Goal: Task Accomplishment & Management: Use online tool/utility

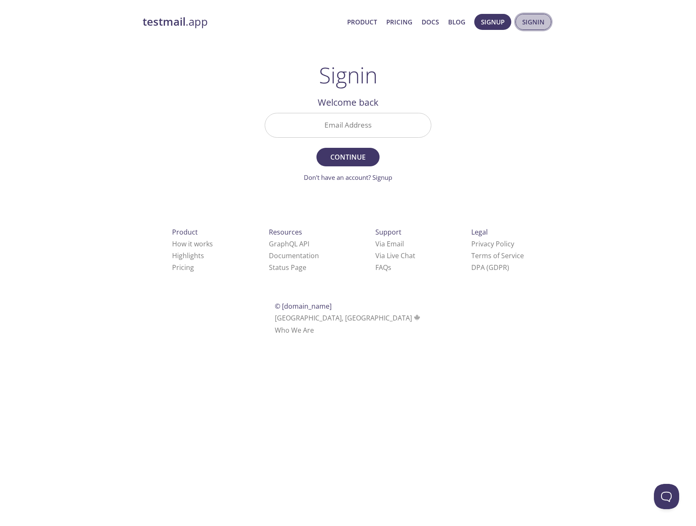
click at [528, 23] on span "Signin" at bounding box center [533, 21] width 22 height 11
click at [540, 22] on span "Signin" at bounding box center [533, 21] width 22 height 11
click at [490, 24] on span "Signup" at bounding box center [493, 21] width 24 height 11
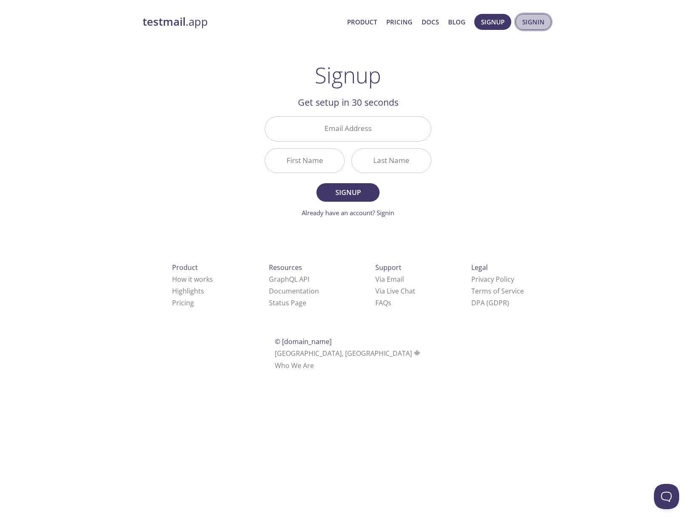
click at [525, 24] on span "Signin" at bounding box center [533, 21] width 22 height 11
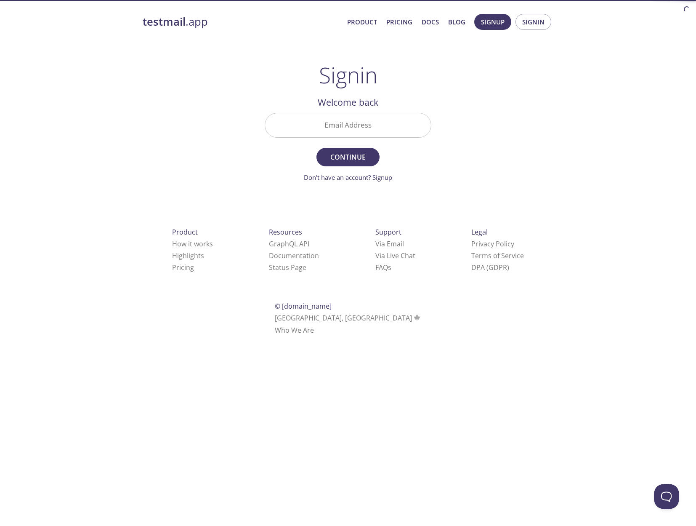
click at [351, 123] on input "Email Address" at bounding box center [348, 125] width 166 height 24
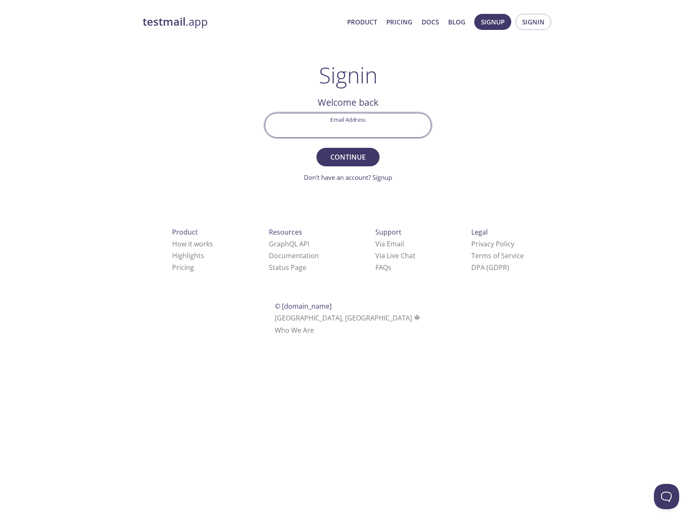
type input "apicuga@resideadmissions.com"
click at [362, 161] on span "Continue" at bounding box center [348, 157] width 45 height 12
click at [374, 128] on input "Signin Security Code" at bounding box center [348, 125] width 166 height 24
paste input "PGKTNY2"
type input "PGKTNY2"
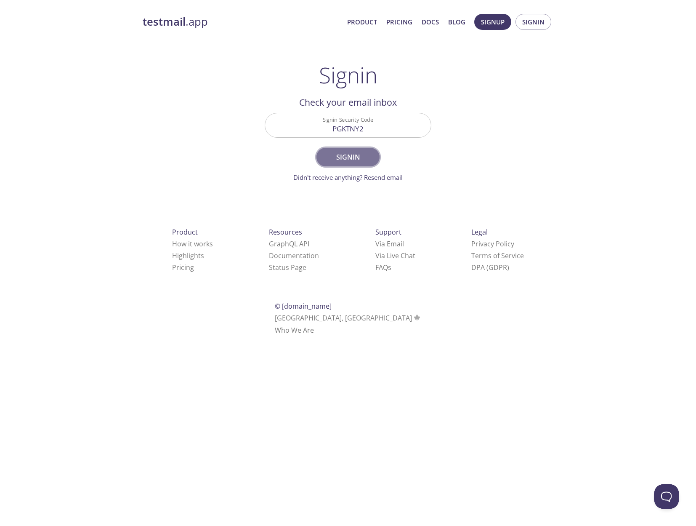
click at [359, 162] on span "Signin" at bounding box center [348, 157] width 45 height 12
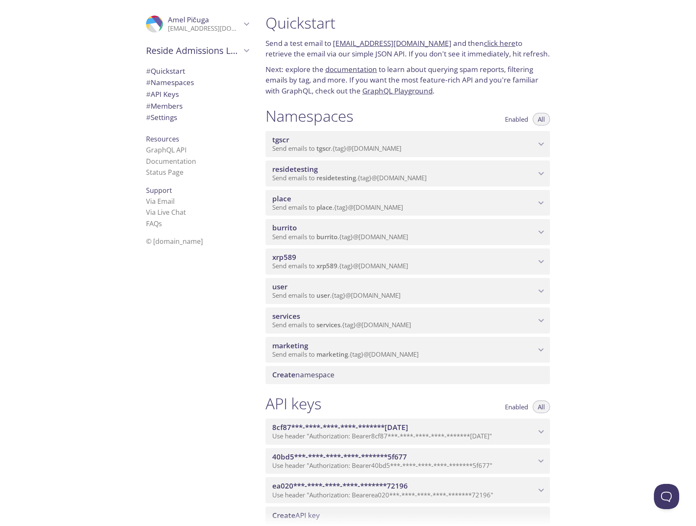
click at [381, 168] on span "residetesting" at bounding box center [404, 169] width 264 height 9
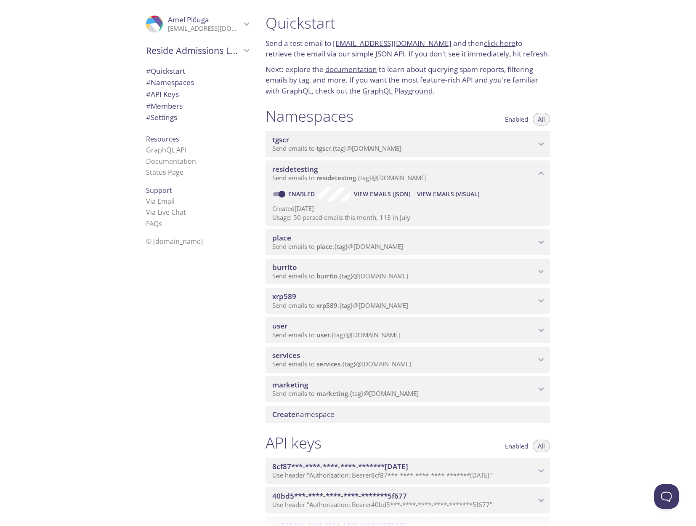
click at [441, 194] on span "View Emails (Visual)" at bounding box center [448, 194] width 62 height 10
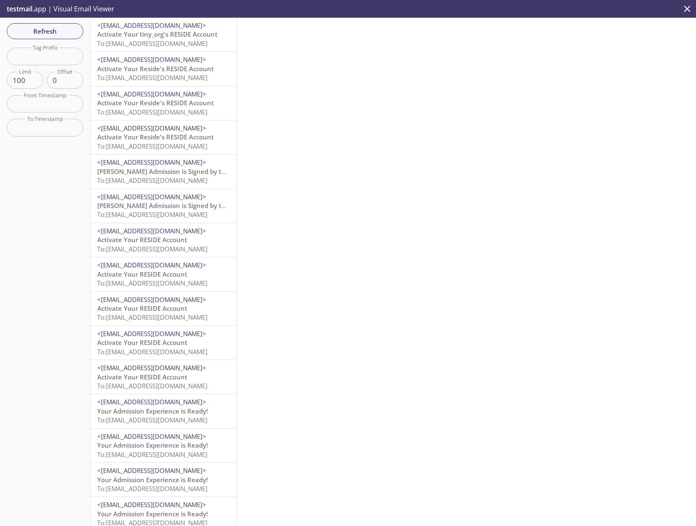
click at [178, 48] on p "Activate Your tiny_org's RESIDE Account To: residetesting.success-test-new@inbo…" at bounding box center [163, 39] width 133 height 18
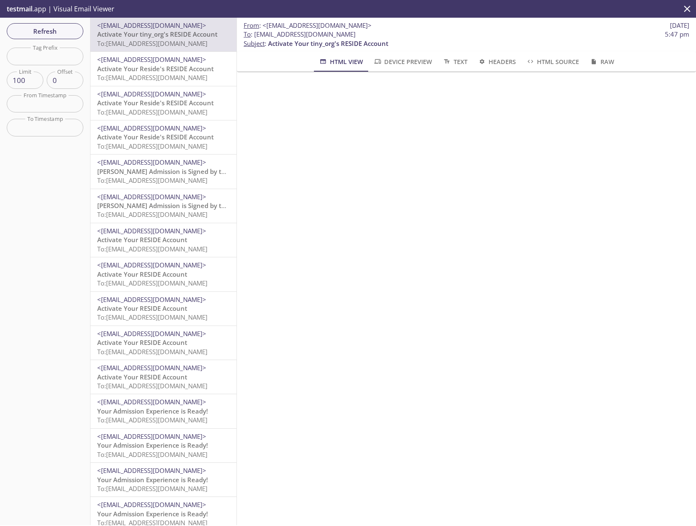
drag, startPoint x: 402, startPoint y: 37, endPoint x: 255, endPoint y: 38, distance: 147.3
click at [255, 38] on span "To : residetesting.success-test-new@inbox.testmail.app 5:47 pm" at bounding box center [467, 34] width 446 height 9
copy span "residetesting.success-test-new@inbox.testmail.app"
click at [51, 34] on span "Refresh" at bounding box center [44, 31] width 63 height 11
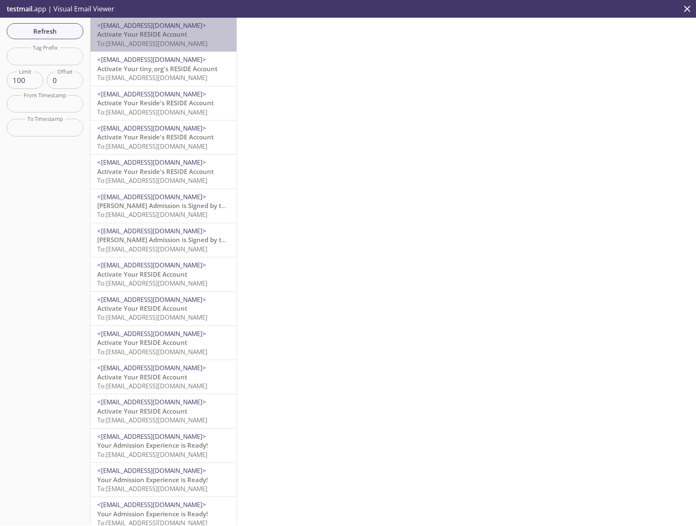
click at [154, 43] on span "To: residetesting.success-test-new@inbox.testmail.app" at bounding box center [152, 43] width 110 height 8
